Goal: Task Accomplishment & Management: Use online tool/utility

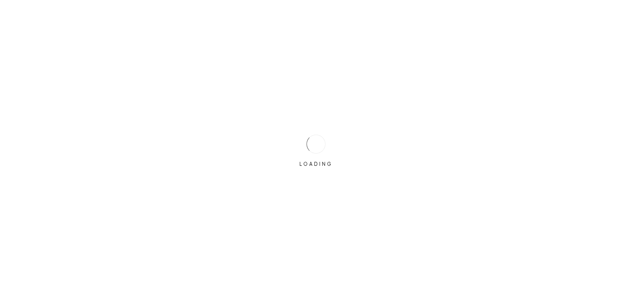
click at [288, 137] on div "LOADING" at bounding box center [316, 151] width 632 height 302
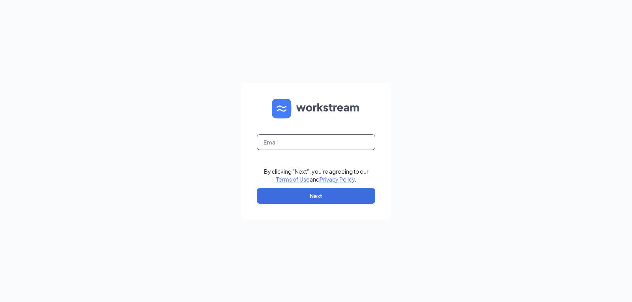
click at [286, 141] on input "text" at bounding box center [316, 142] width 118 height 16
type input "triarc23@bojrdu.com"
click at [290, 188] on button "Next" at bounding box center [316, 196] width 118 height 16
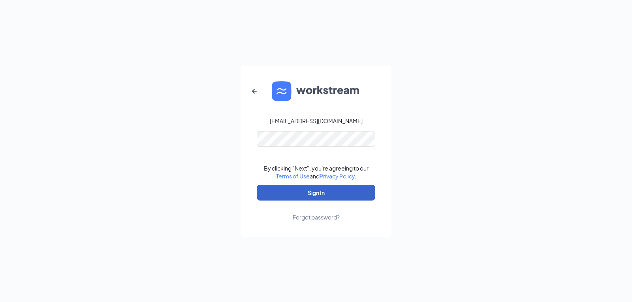
click at [326, 187] on button "Sign In" at bounding box center [316, 193] width 118 height 16
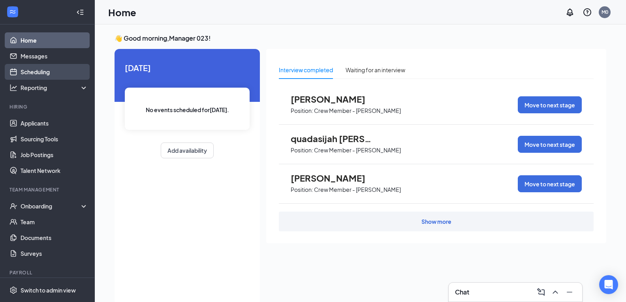
click at [36, 73] on link "Scheduling" at bounding box center [55, 72] width 68 height 16
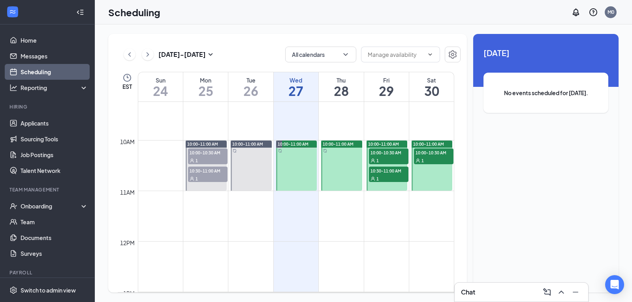
scroll to position [428, 0]
